Goal: Navigation & Orientation: Find specific page/section

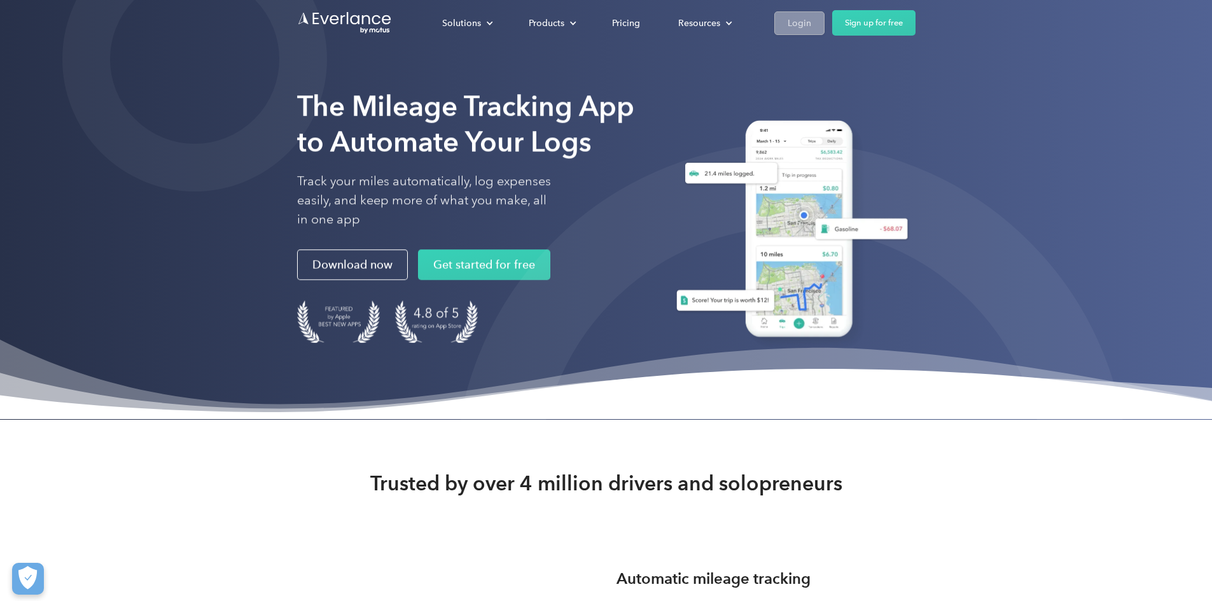
click at [811, 23] on div "Login" at bounding box center [800, 23] width 24 height 16
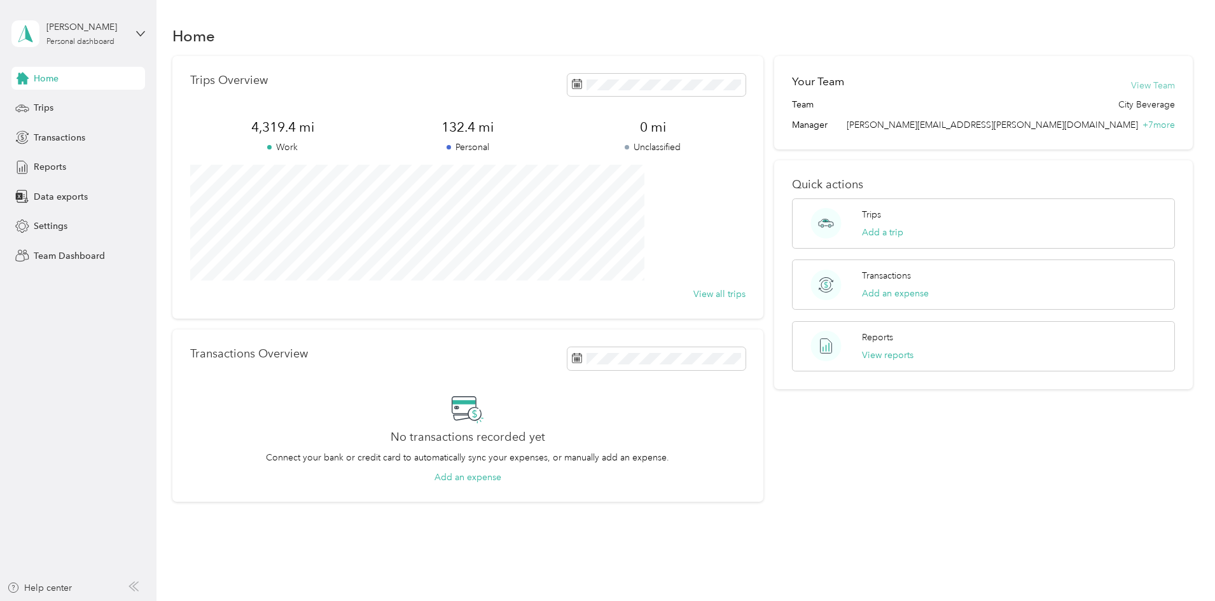
click at [1131, 83] on button "View Team" at bounding box center [1153, 85] width 44 height 13
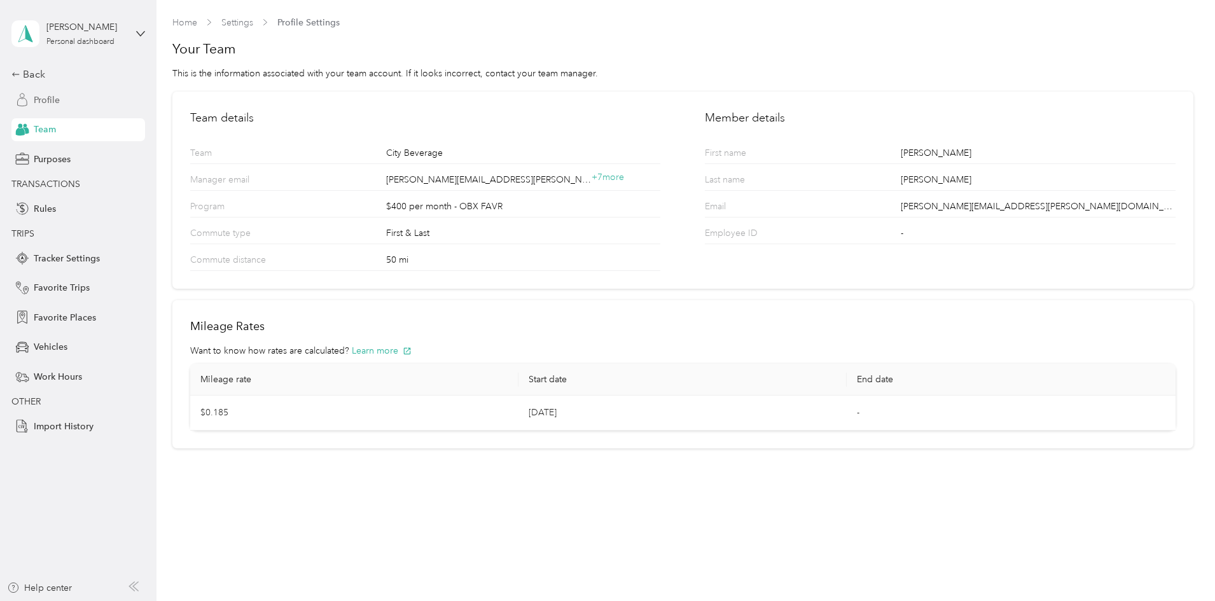
click at [66, 93] on div "Profile" at bounding box center [78, 99] width 134 height 23
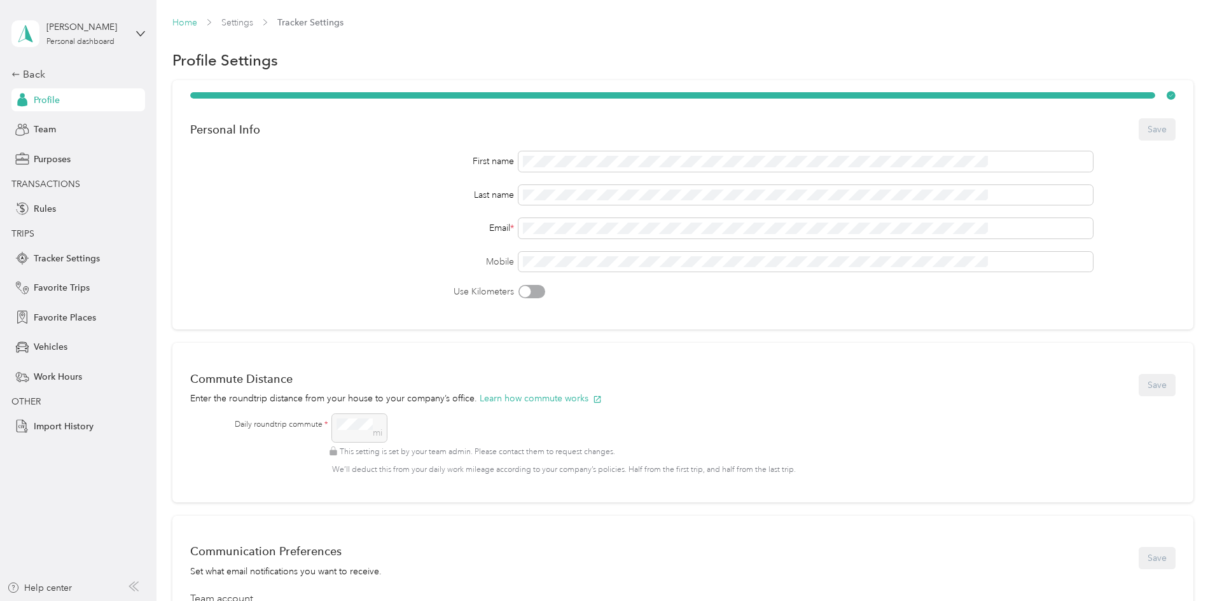
click at [197, 24] on link "Home" at bounding box center [184, 22] width 25 height 11
